Goal: Transaction & Acquisition: Purchase product/service

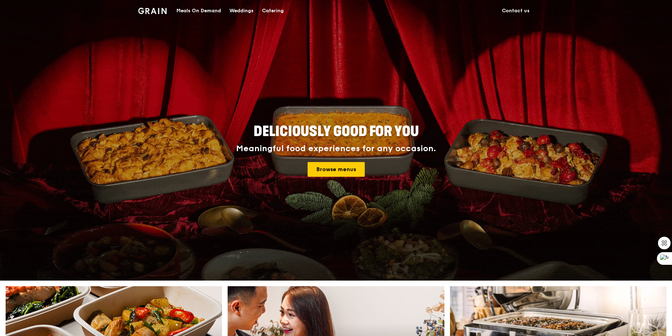
click at [275, 14] on div "Catering" at bounding box center [273, 10] width 22 height 21
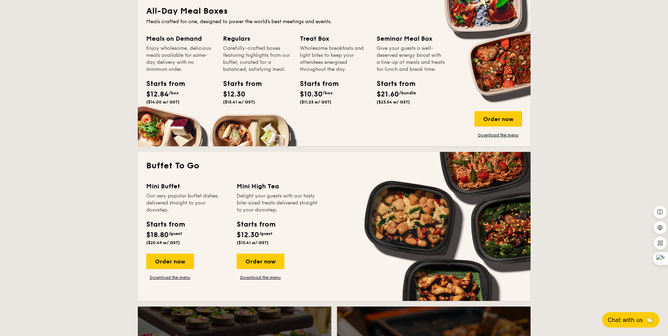
scroll to position [492, 0]
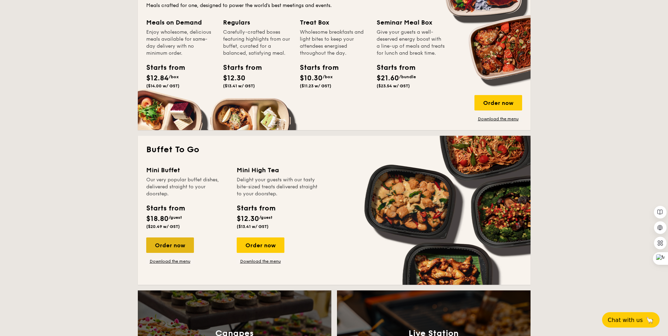
click at [169, 246] on div "Order now" at bounding box center [170, 244] width 48 height 15
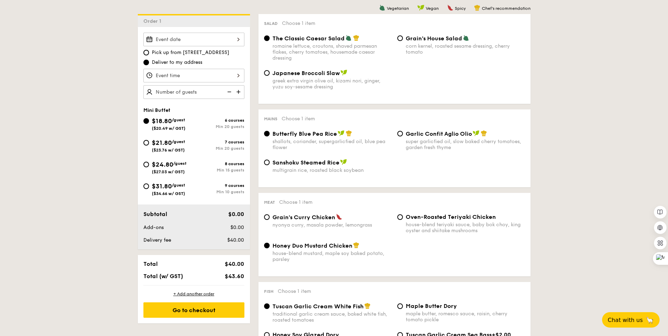
scroll to position [247, 0]
